Goal: Find specific page/section: Find specific page/section

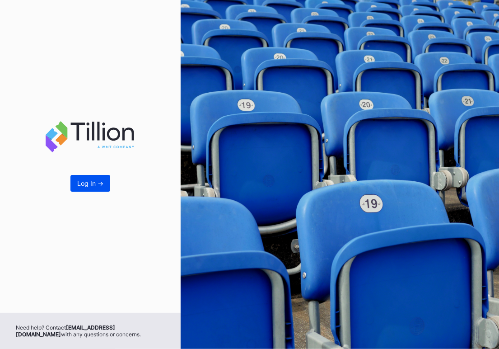
click at [98, 183] on button "Log In ->" at bounding box center [91, 183] width 40 height 17
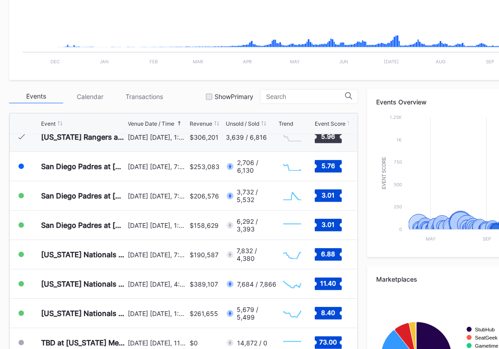
scroll to position [2144, 0]
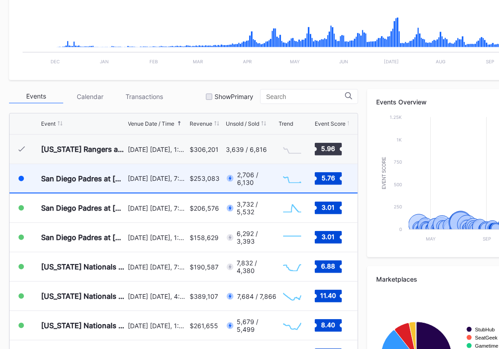
click at [75, 184] on div "San Diego Padres at [US_STATE] Mets" at bounding box center [83, 178] width 85 height 28
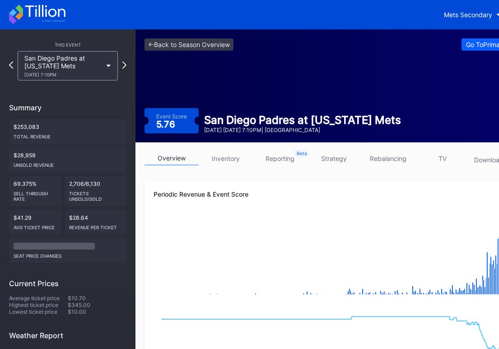
click at [221, 155] on link "inventory" at bounding box center [226, 158] width 54 height 14
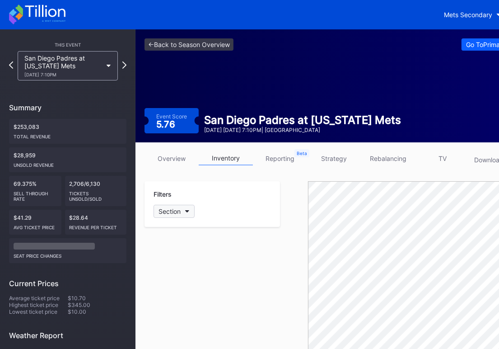
click at [174, 205] on button "Section" at bounding box center [174, 211] width 41 height 13
